Goal: Find specific page/section

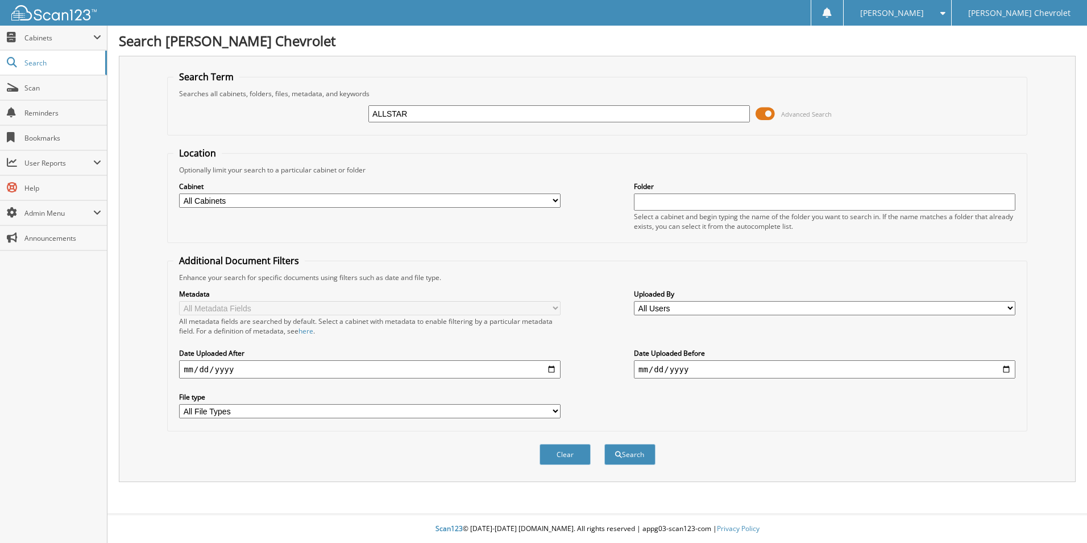
type input "ALLSTAR"
click at [605, 444] on button "Search" at bounding box center [630, 454] width 51 height 21
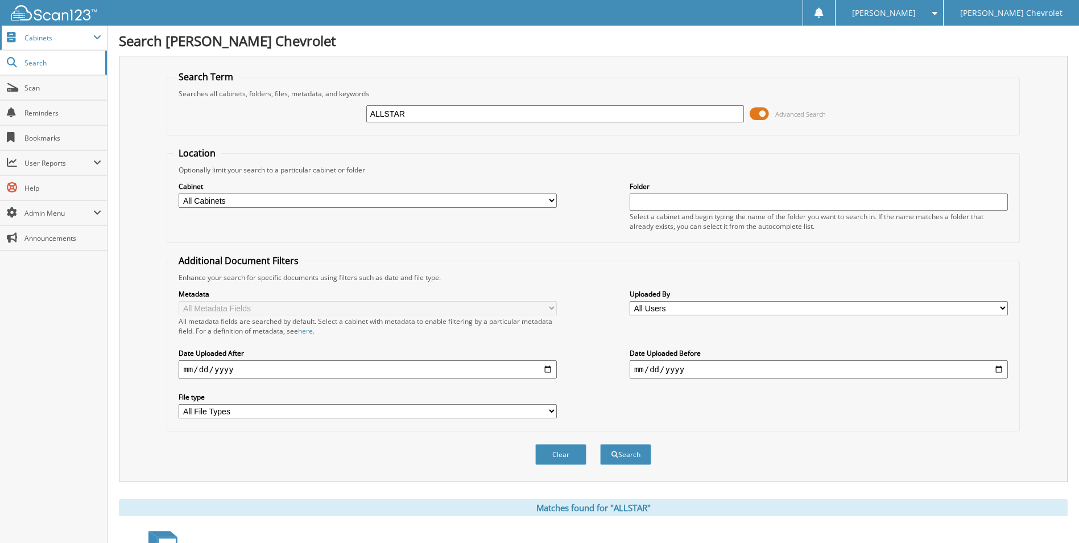
click at [62, 44] on span "Cabinets" at bounding box center [53, 38] width 107 height 24
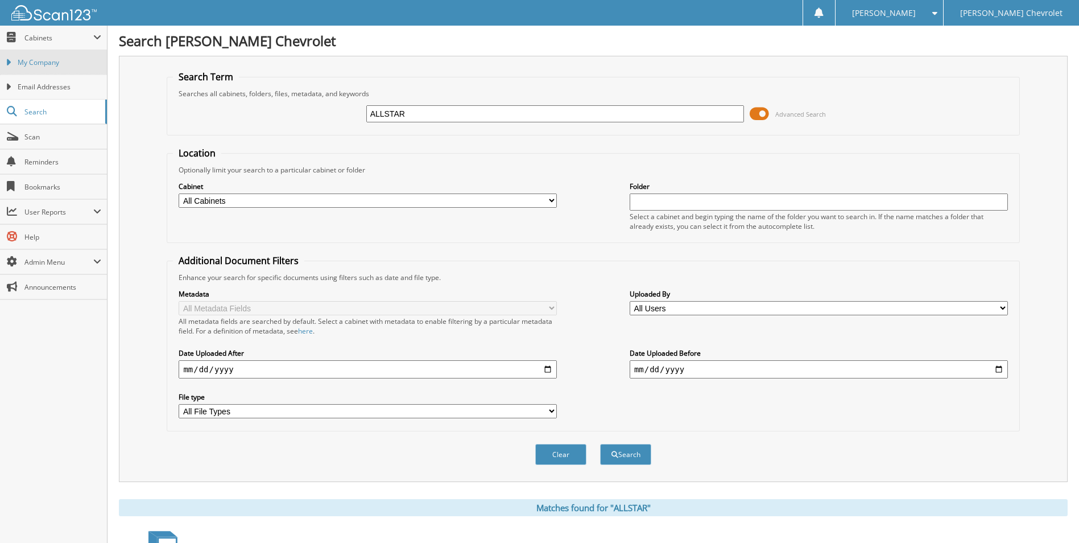
click at [42, 64] on span "My Company" at bounding box center [60, 62] width 84 height 10
